Goal: Task Accomplishment & Management: Use online tool/utility

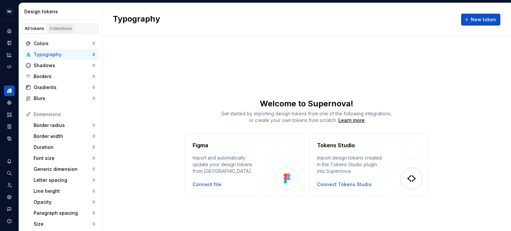
click at [57, 25] on link "Collections" at bounding box center [60, 29] width 27 height 10
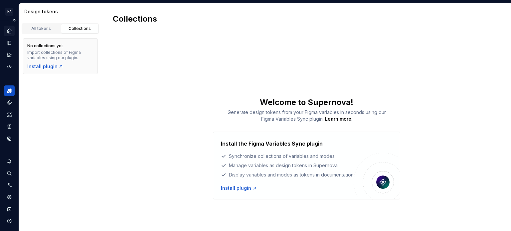
click at [9, 33] on icon "Home" at bounding box center [9, 31] width 6 height 6
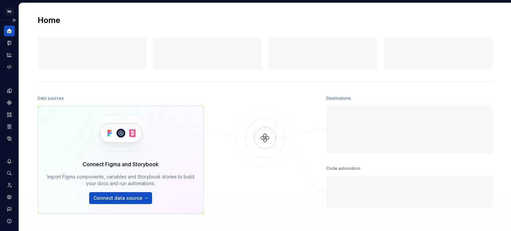
click at [9, 33] on icon "Home" at bounding box center [9, 31] width 6 height 6
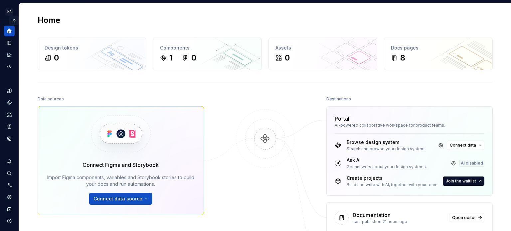
click at [12, 21] on button "Expand sidebar" at bounding box center [13, 20] width 9 height 9
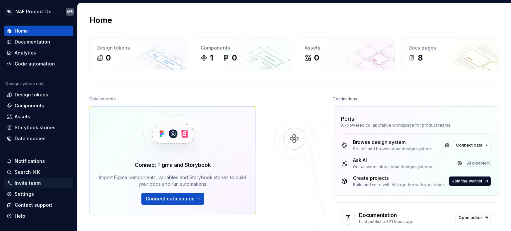
scroll to position [13, 0]
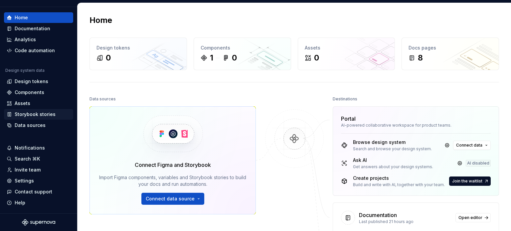
click at [46, 113] on div "Storybook stories" at bounding box center [35, 114] width 41 height 7
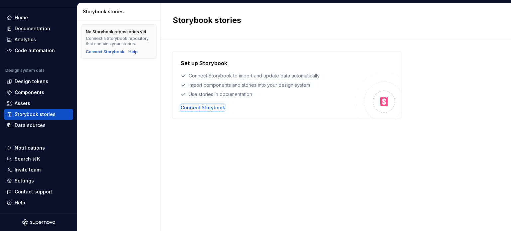
click at [201, 105] on div "Connect Storybook" at bounding box center [202, 107] width 45 height 7
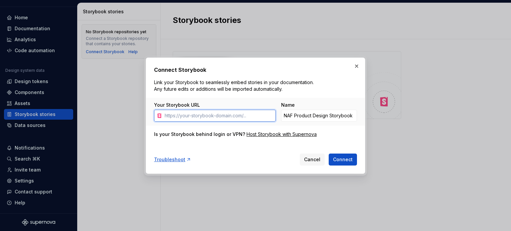
paste input "http://localhost:6006/?path=/story/components-button--primary"
type input "http://localhost:6006/?path=/story/components-button--primary"
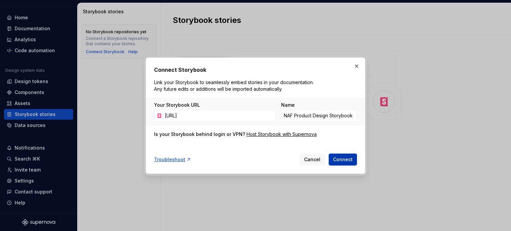
scroll to position [0, 0]
click at [346, 159] on span "Connect" at bounding box center [343, 159] width 20 height 7
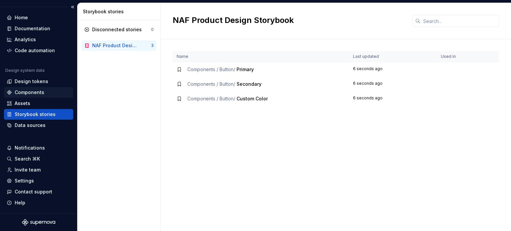
click at [33, 88] on div "Components" at bounding box center [38, 92] width 69 height 11
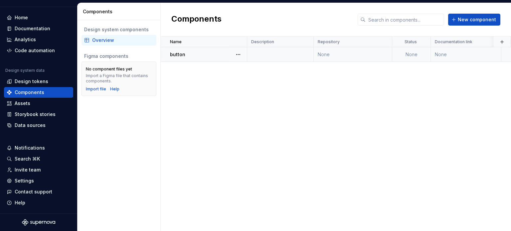
click at [183, 58] on td "button" at bounding box center [204, 54] width 86 height 15
click at [180, 57] on p "button" at bounding box center [177, 54] width 15 height 7
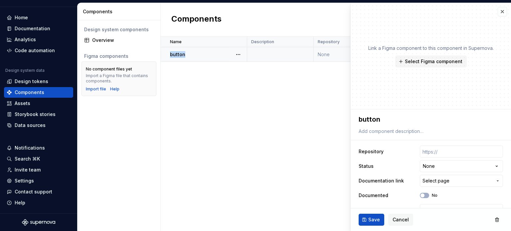
type textarea "*"
click at [32, 102] on div "Assets" at bounding box center [39, 103] width 64 height 7
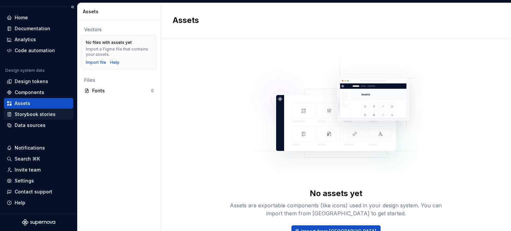
click at [56, 114] on div "Storybook stories" at bounding box center [39, 114] width 64 height 7
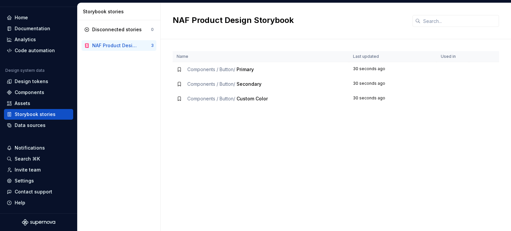
click at [250, 84] on span "Secondary" at bounding box center [248, 84] width 25 height 6
click at [120, 46] on div "NAF Product Design Storybook" at bounding box center [115, 45] width 47 height 7
drag, startPoint x: 133, startPoint y: 45, endPoint x: 281, endPoint y: 162, distance: 188.6
click at [281, 162] on div "Name Last updated Used in Components / Button / Primary 30 seconds ago Componen…" at bounding box center [336, 141] width 326 height 180
drag, startPoint x: 118, startPoint y: 46, endPoint x: 286, endPoint y: 164, distance: 205.1
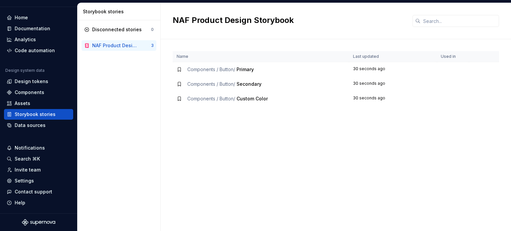
click at [286, 164] on div "Name Last updated Used in Components / Button / Primary 30 seconds ago Componen…" at bounding box center [336, 141] width 326 height 180
drag, startPoint x: 128, startPoint y: 44, endPoint x: 119, endPoint y: 47, distance: 9.5
click at [119, 47] on div "NAF Product Design Storybook" at bounding box center [115, 45] width 47 height 7
click at [119, 46] on div "NAF Product Design Storybook" at bounding box center [115, 45] width 47 height 7
drag, startPoint x: 140, startPoint y: 44, endPoint x: 106, endPoint y: 39, distance: 34.9
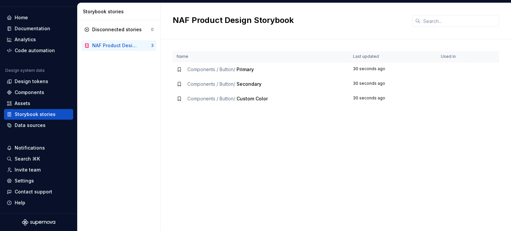
click at [106, 39] on div "Disconnected stories 0 NAF Product Design Storybook 3" at bounding box center [118, 37] width 75 height 27
click at [126, 47] on div "NAF Product Design Storybook" at bounding box center [115, 45] width 47 height 7
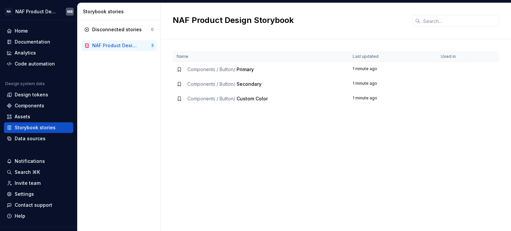
click at [86, 44] on icon at bounding box center [87, 45] width 4 height 5
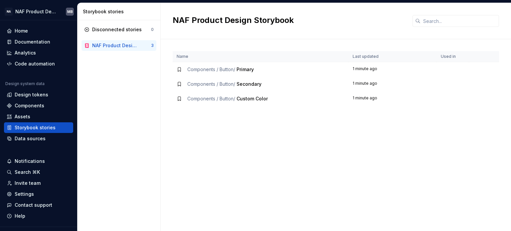
drag, startPoint x: 255, startPoint y: 67, endPoint x: 229, endPoint y: 134, distance: 71.7
click at [229, 134] on div "Name Last updated Used in Components / Button / Primary 1 minute ago Components…" at bounding box center [336, 141] width 326 height 180
click at [43, 138] on div "Data sources" at bounding box center [30, 138] width 31 height 7
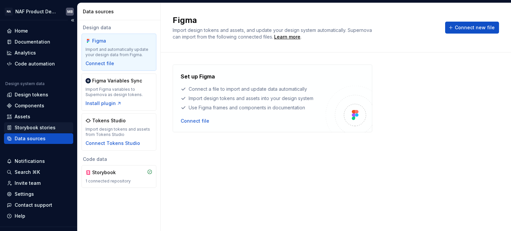
click at [43, 131] on div "Storybook stories" at bounding box center [38, 127] width 69 height 11
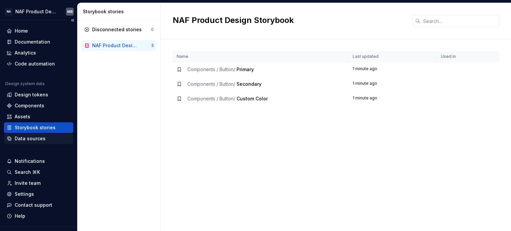
click at [43, 137] on div "Data sources" at bounding box center [30, 138] width 31 height 7
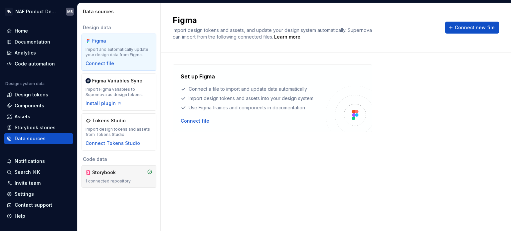
click at [139, 177] on div "Storybook 1 connected repository" at bounding box center [118, 176] width 67 height 15
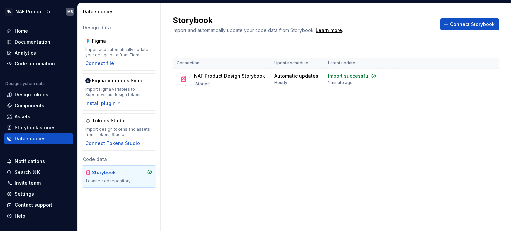
drag, startPoint x: 139, startPoint y: 177, endPoint x: 116, endPoint y: 176, distance: 23.6
click at [116, 176] on div "Storybook 1 connected repository" at bounding box center [118, 176] width 67 height 15
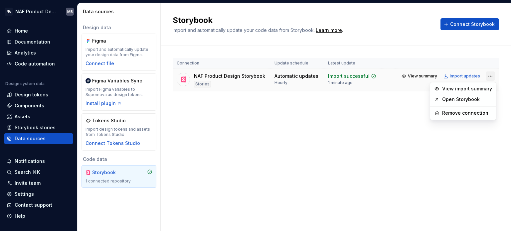
click at [493, 75] on html "NA NAF Product Design MB Home Documentation Analytics Code automation Design sy…" at bounding box center [255, 115] width 511 height 231
click at [325, 158] on html "NA NAF Product Design MB Home Documentation Analytics Code automation Design sy…" at bounding box center [255, 115] width 511 height 231
